Goal: Information Seeking & Learning: Learn about a topic

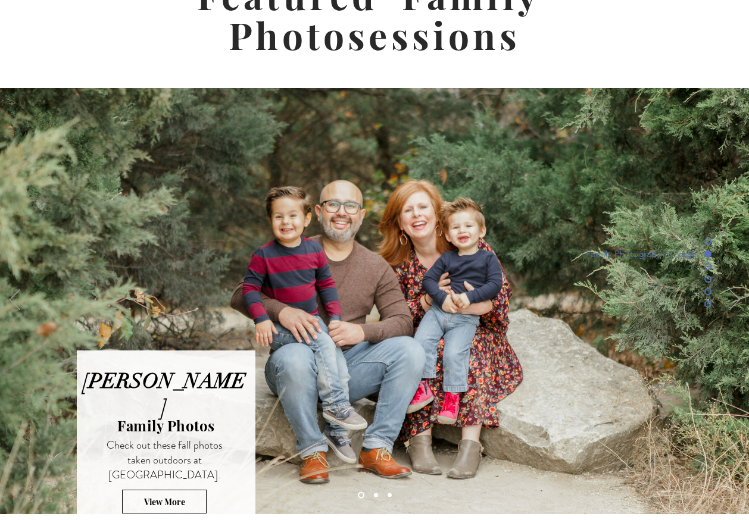
scroll to position [3050, 0]
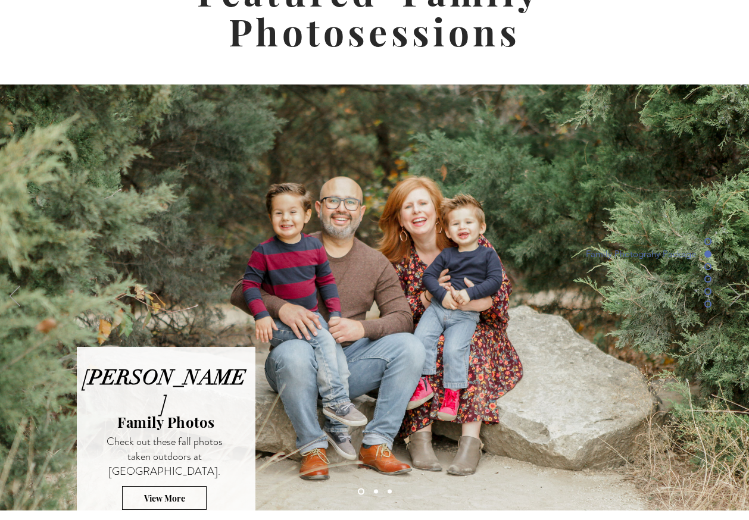
click at [375, 489] on link "Slide 3" at bounding box center [376, 491] width 4 height 4
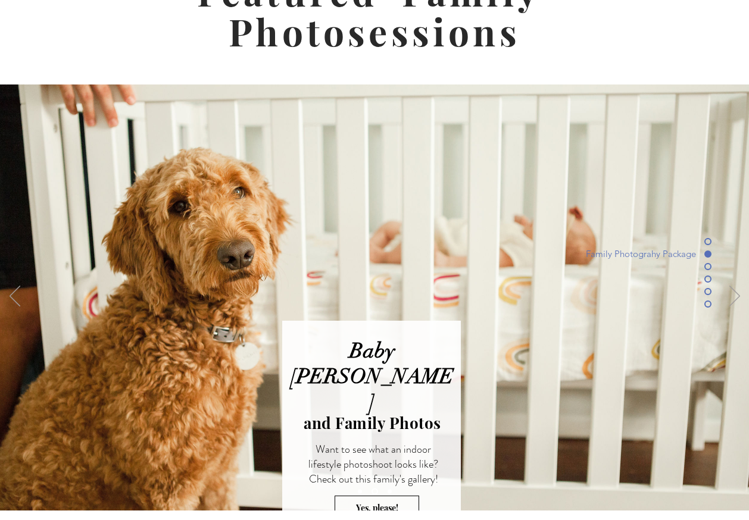
click at [390, 489] on link "Copy of Slide 3" at bounding box center [390, 491] width 4 height 4
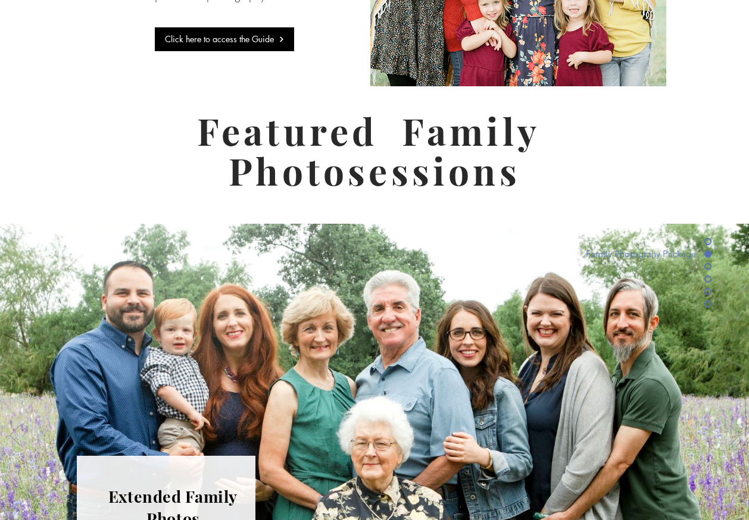
scroll to position [3125, 0]
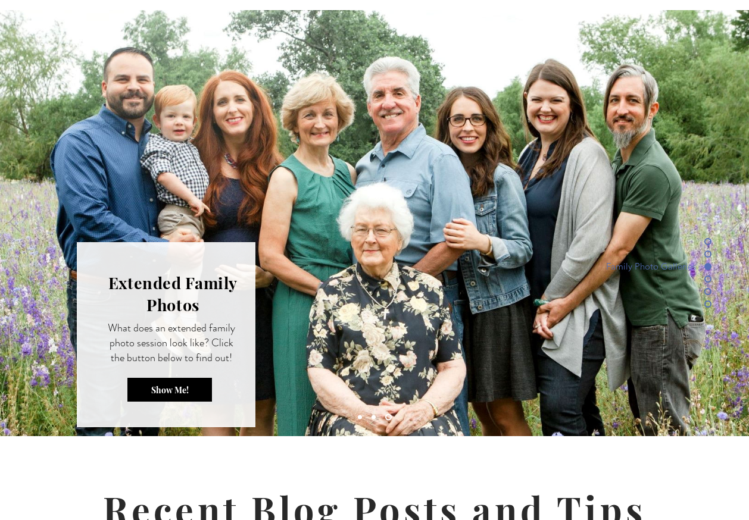
click at [177, 385] on span "Show Me!" at bounding box center [170, 390] width 38 height 11
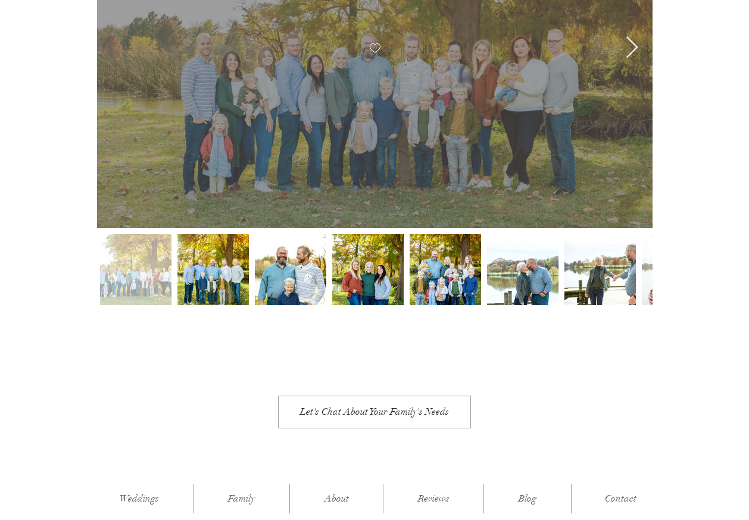
scroll to position [619, 0]
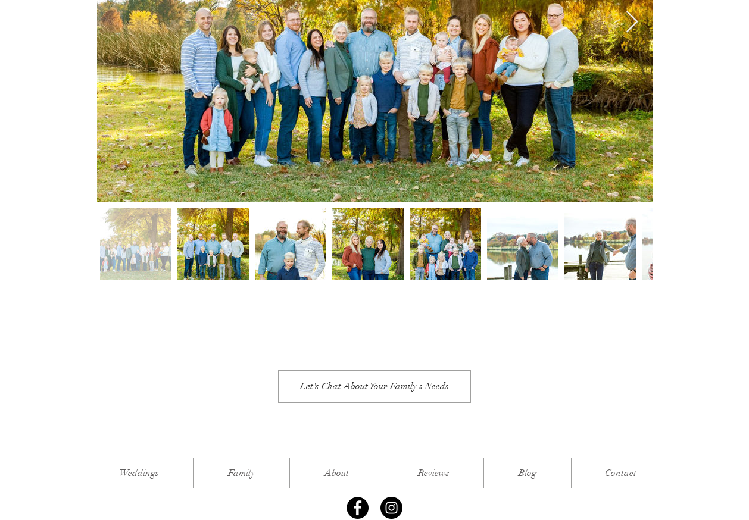
click at [647, 211] on div at bounding box center [677, 243] width 71 height 71
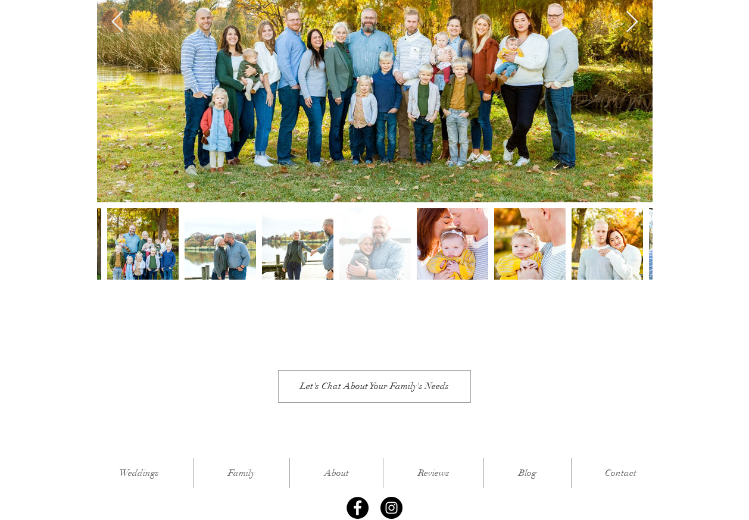
scroll to position [0, 3889]
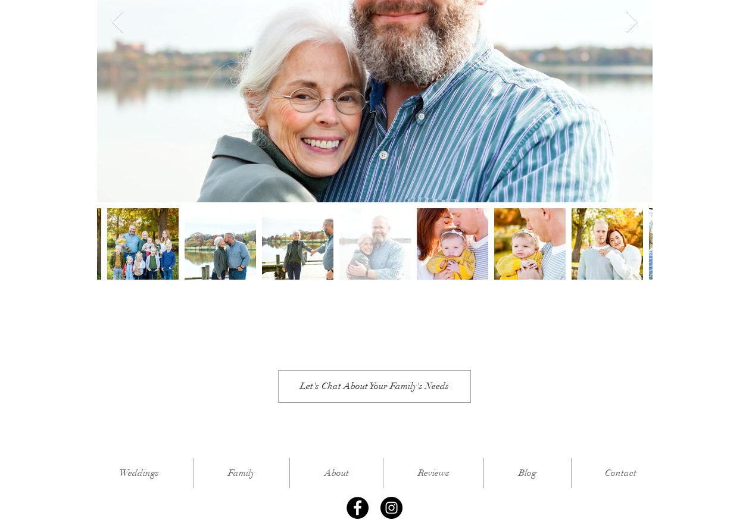
click at [642, 217] on div at bounding box center [607, 243] width 71 height 71
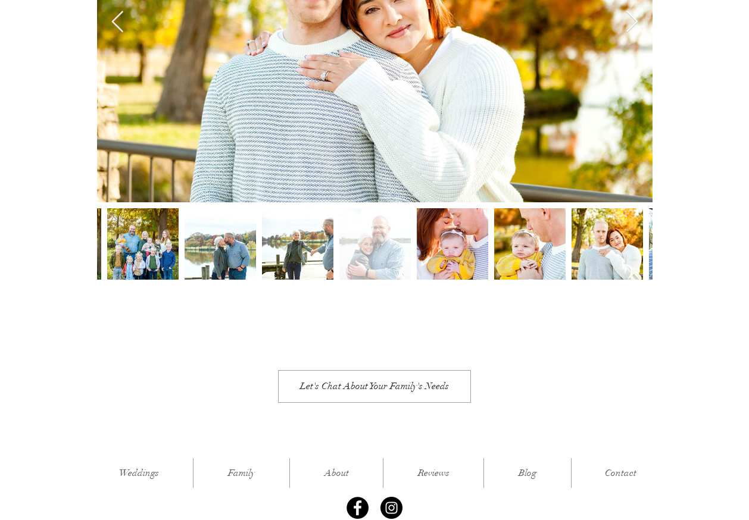
scroll to position [0, 5555]
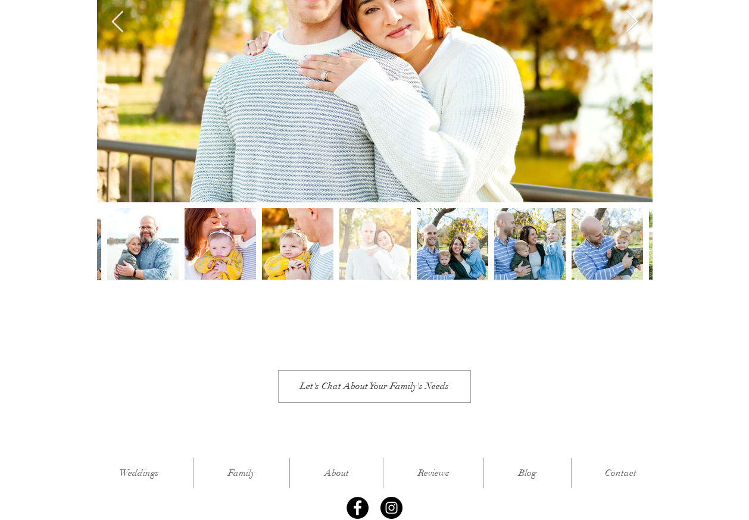
click at [642, 217] on div at bounding box center [607, 243] width 71 height 71
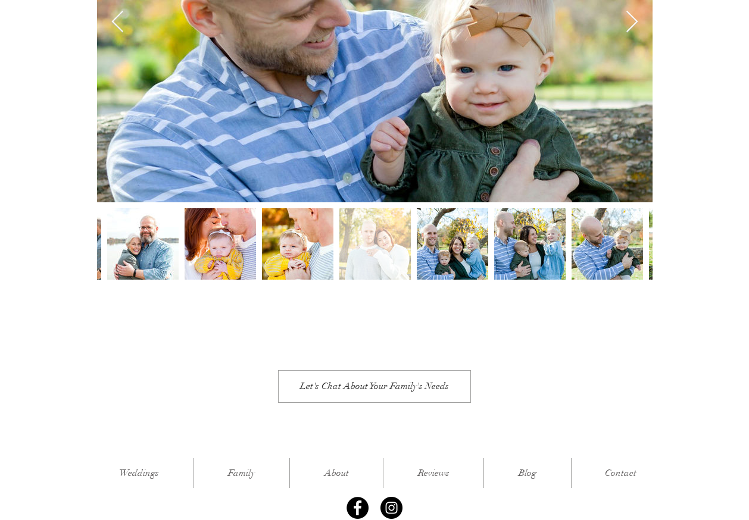
scroll to position [0, 7222]
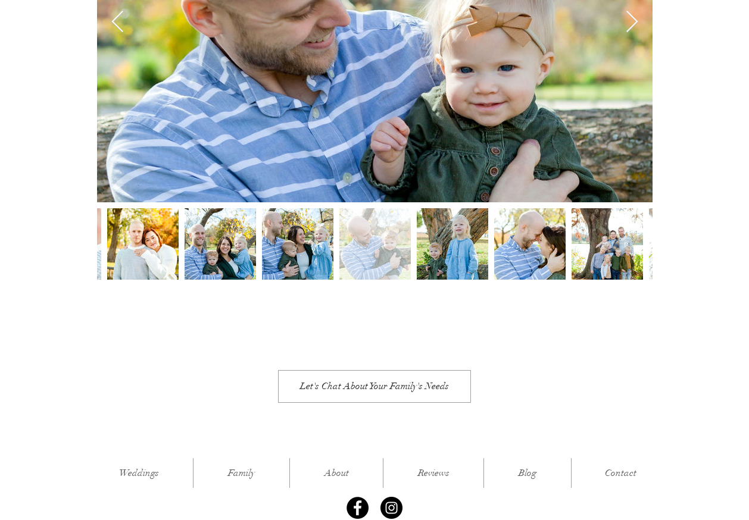
click at [642, 217] on div at bounding box center [607, 243] width 71 height 71
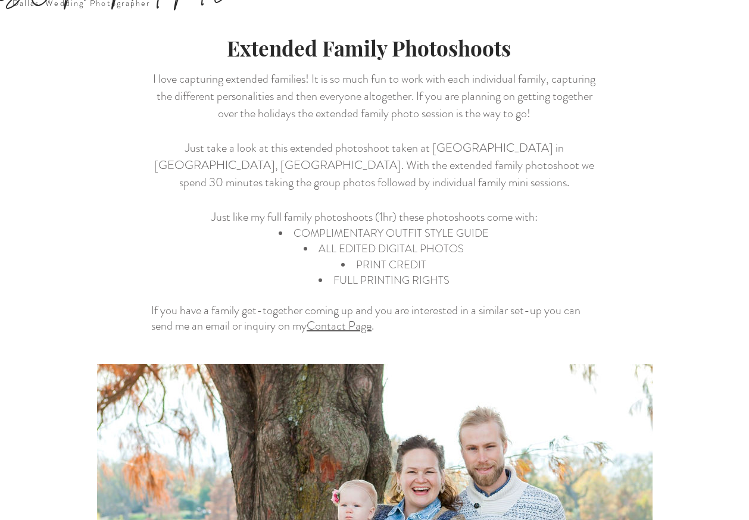
scroll to position [0, 0]
